Goal: Task Accomplishment & Management: Manage account settings

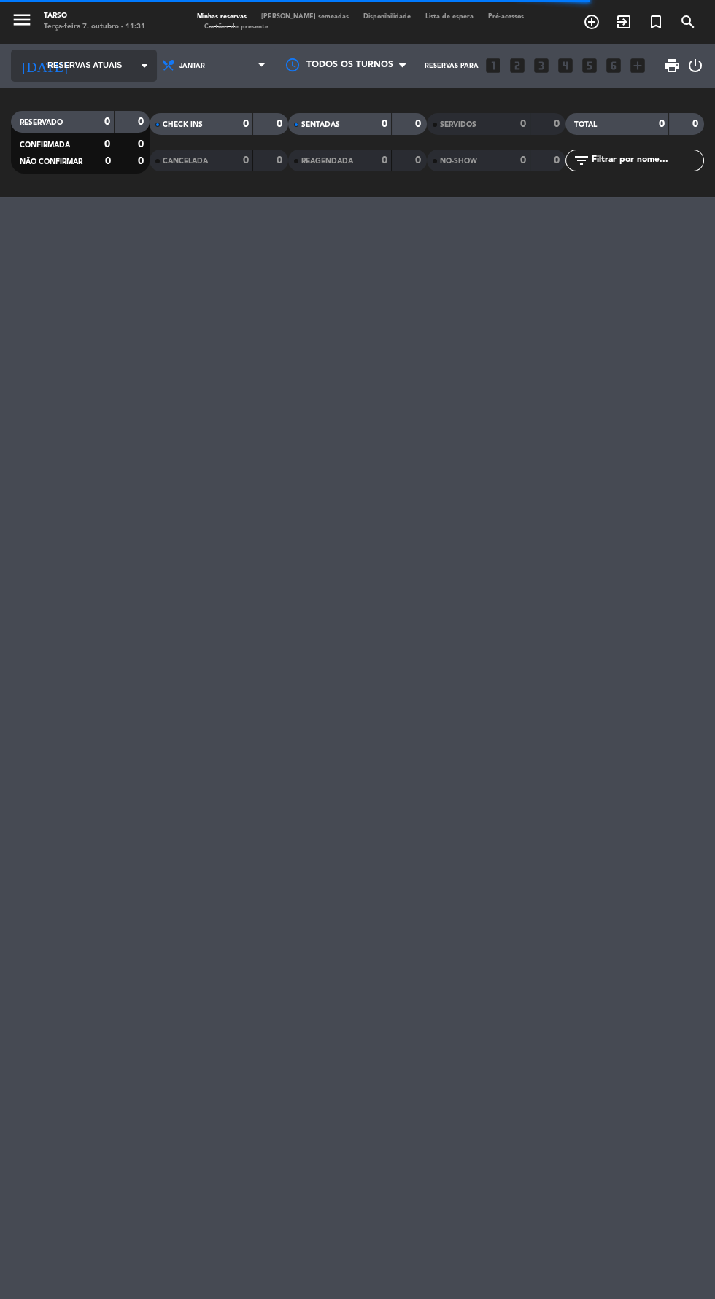
click at [85, 61] on span "Reservas atuais" at bounding box center [84, 65] width 74 height 13
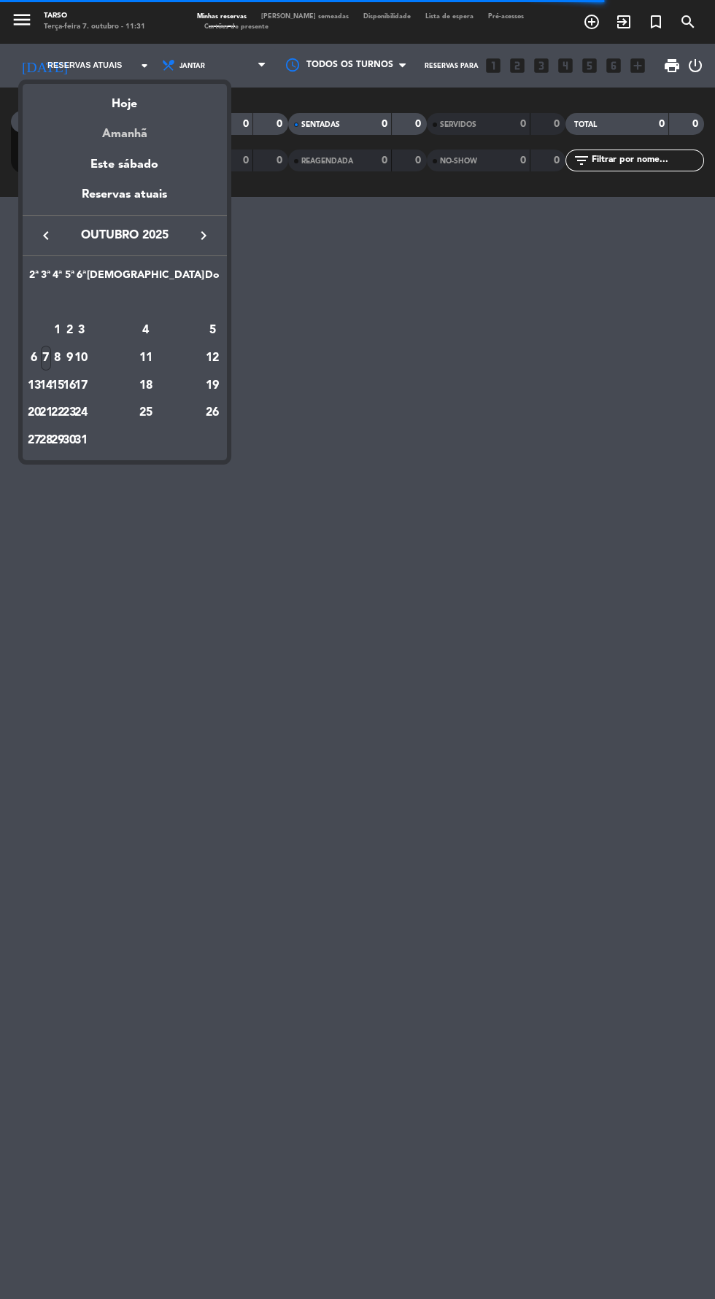
click at [117, 134] on div "Amanhã" at bounding box center [125, 129] width 204 height 30
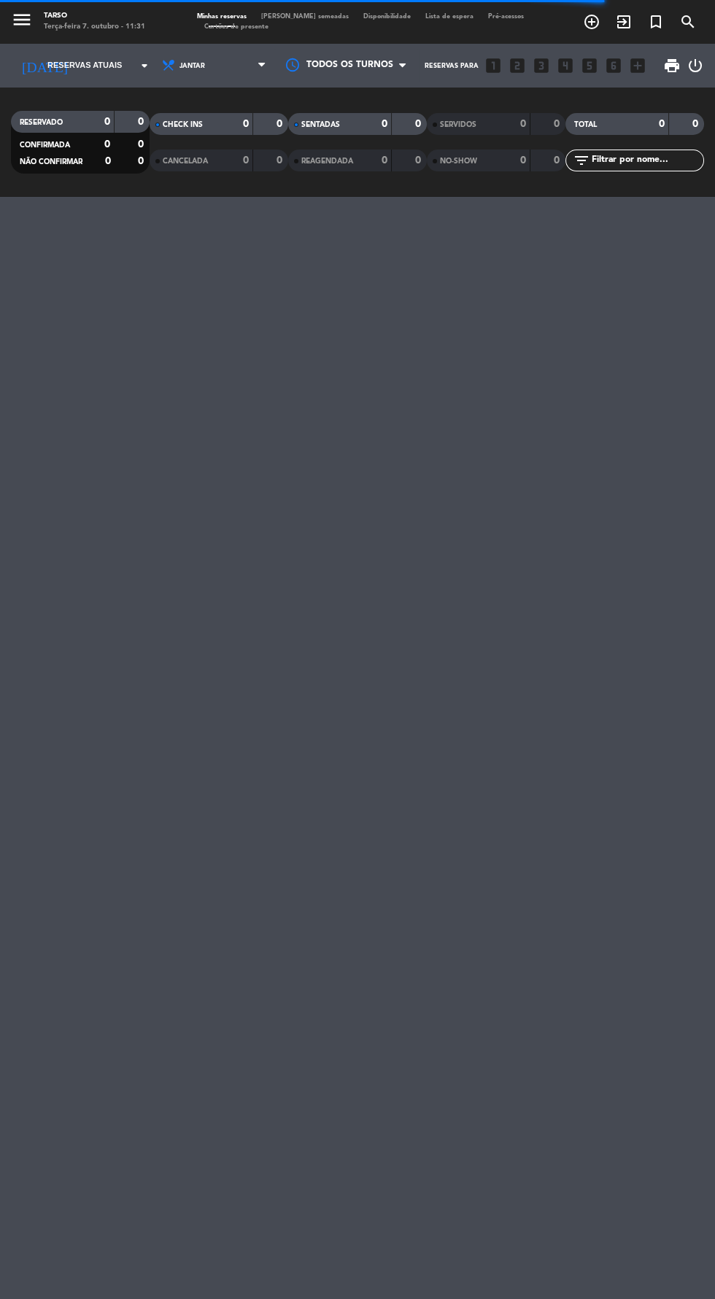
type input "Qua 8 out"
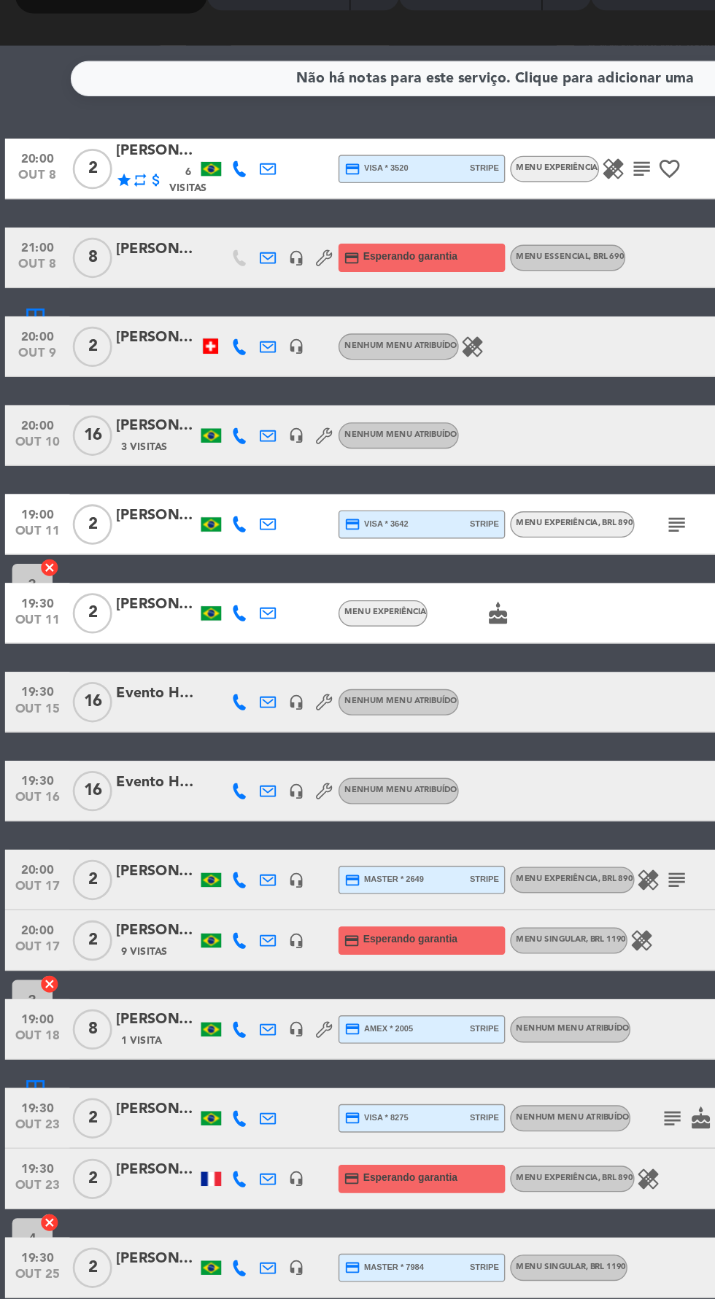
click at [172, 413] on icon at bounding box center [173, 414] width 12 height 12
click at [158, 395] on span "Copiar" at bounding box center [164, 390] width 31 height 15
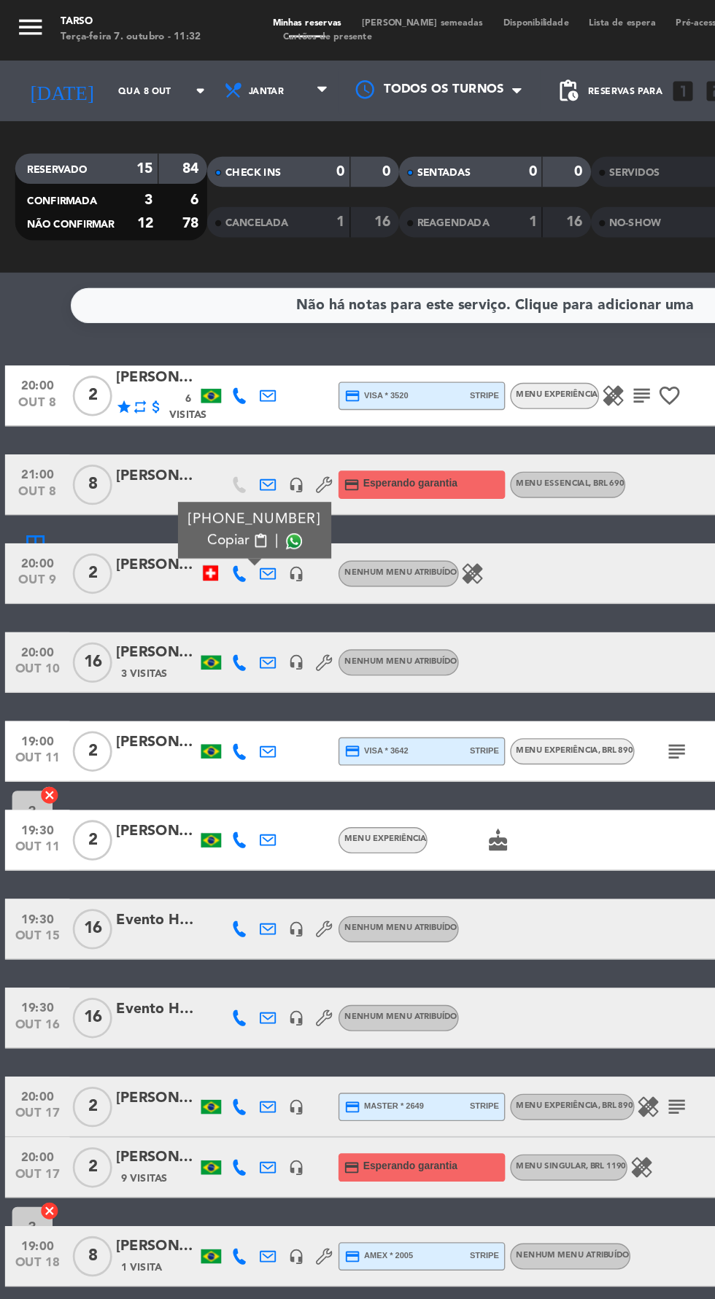
click at [214, 413] on icon "headset_mic" at bounding box center [214, 414] width 12 height 12
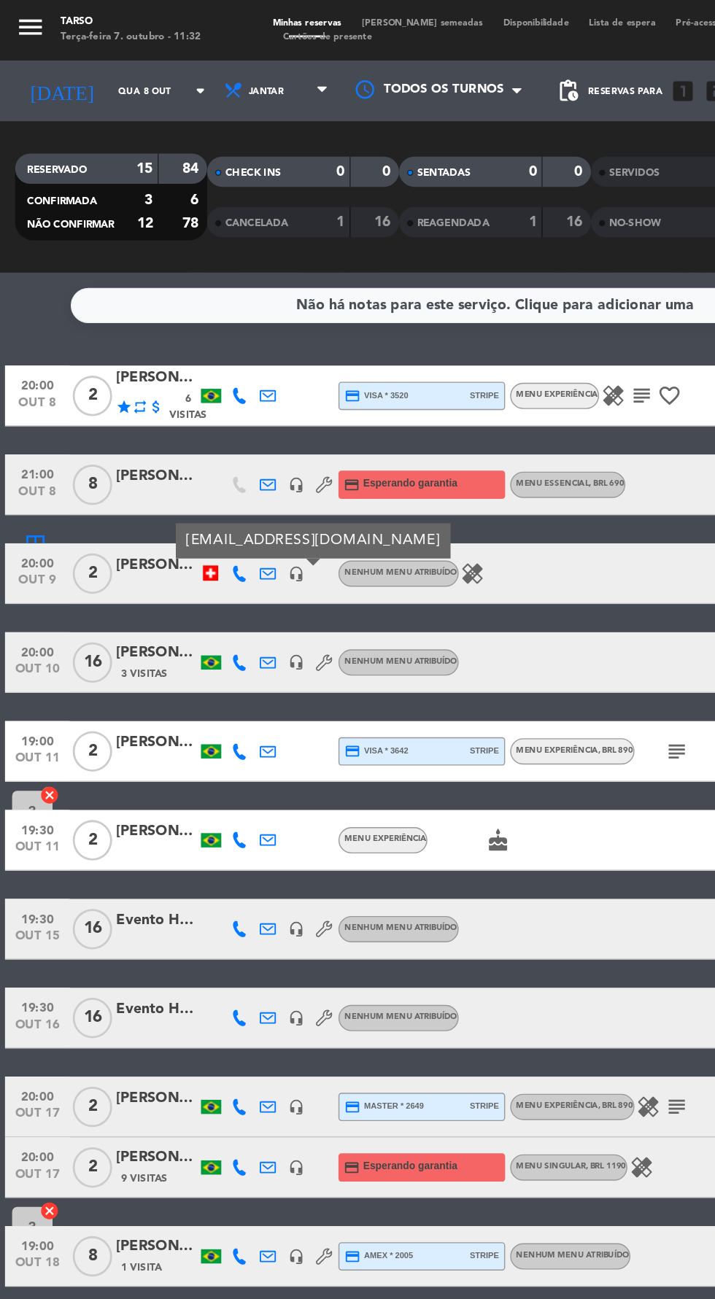
click at [116, 421] on div at bounding box center [113, 422] width 58 height 12
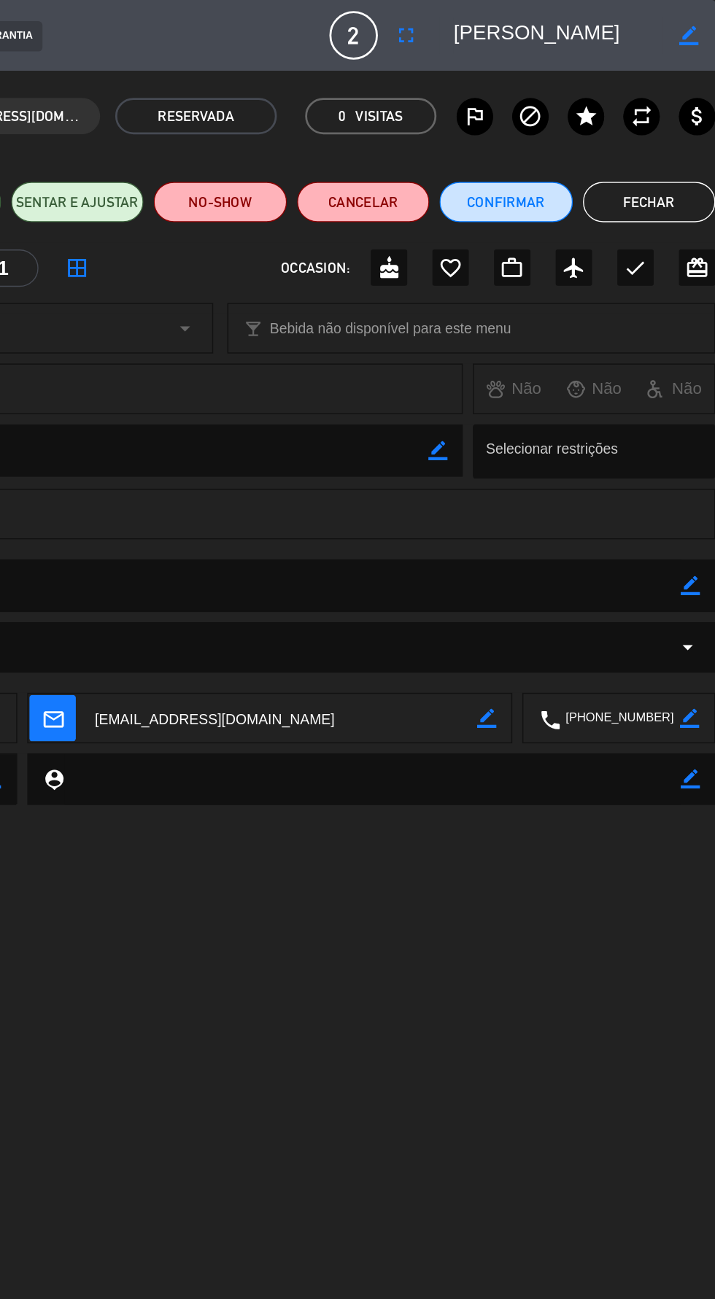
click at [265, 467] on div "Registro de mudanças arrow_drop_down" at bounding box center [357, 468] width 693 height 18
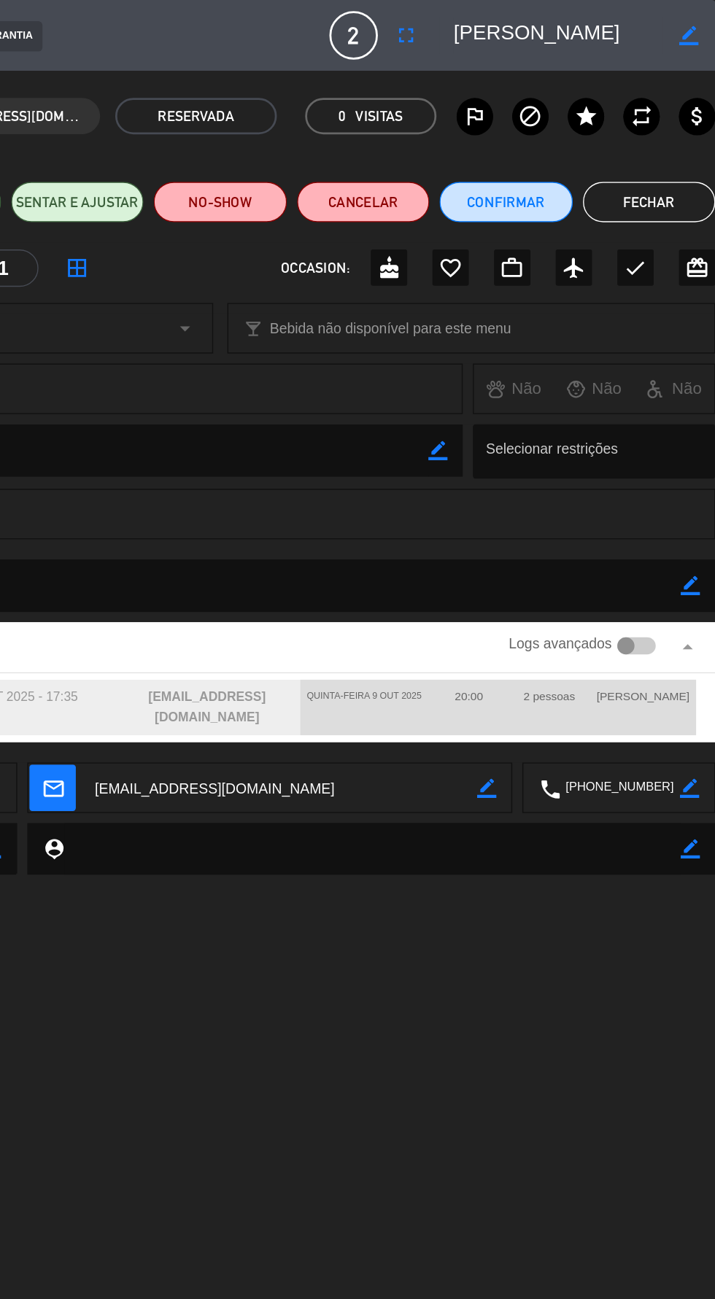
click at [683, 142] on button "Fechar" at bounding box center [667, 145] width 96 height 29
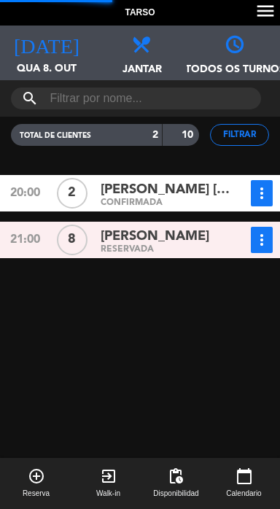
click at [52, 61] on span "Qua 8. out" at bounding box center [46, 75] width 93 height 28
